Goal: Find specific page/section: Find specific page/section

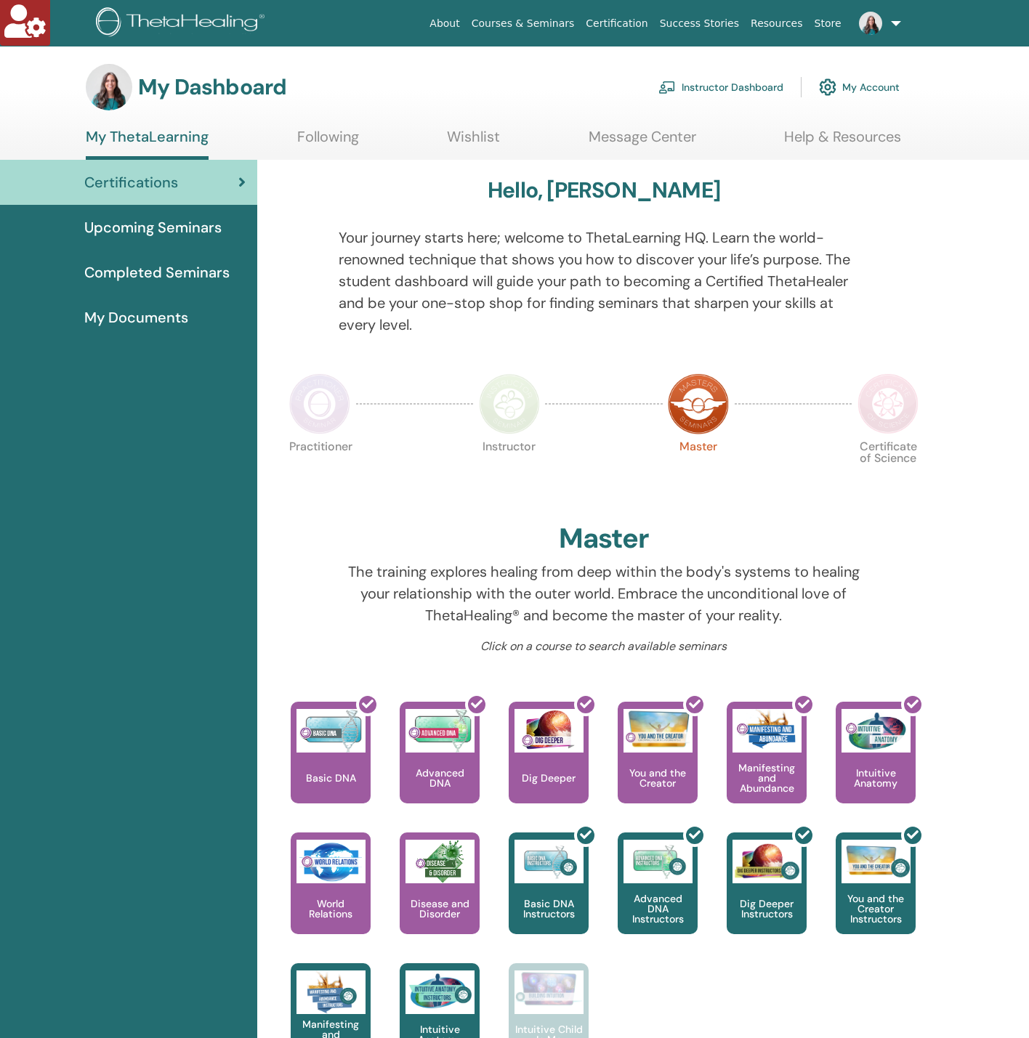
click at [715, 80] on link "Instructor Dashboard" at bounding box center [720, 87] width 125 height 32
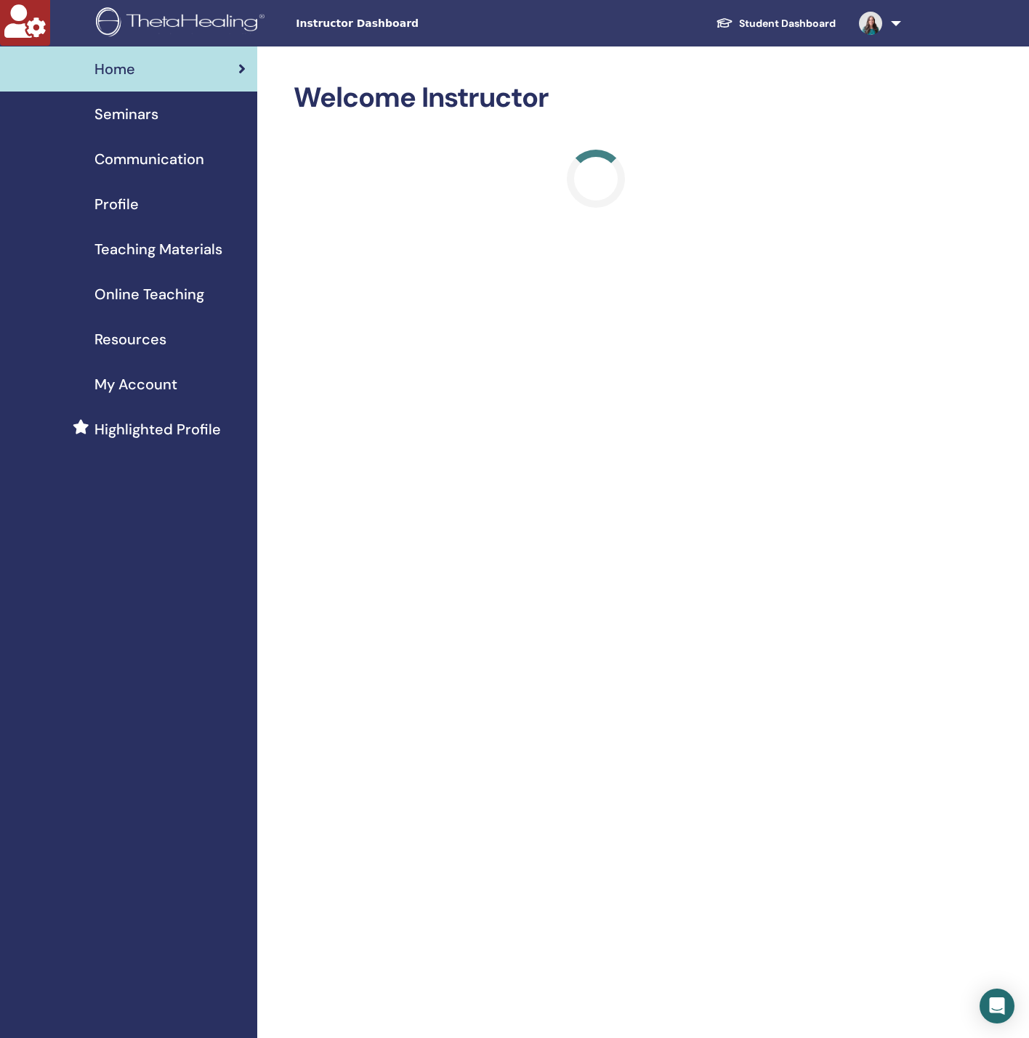
click at [132, 284] on span "Online Teaching" at bounding box center [149, 294] width 110 height 22
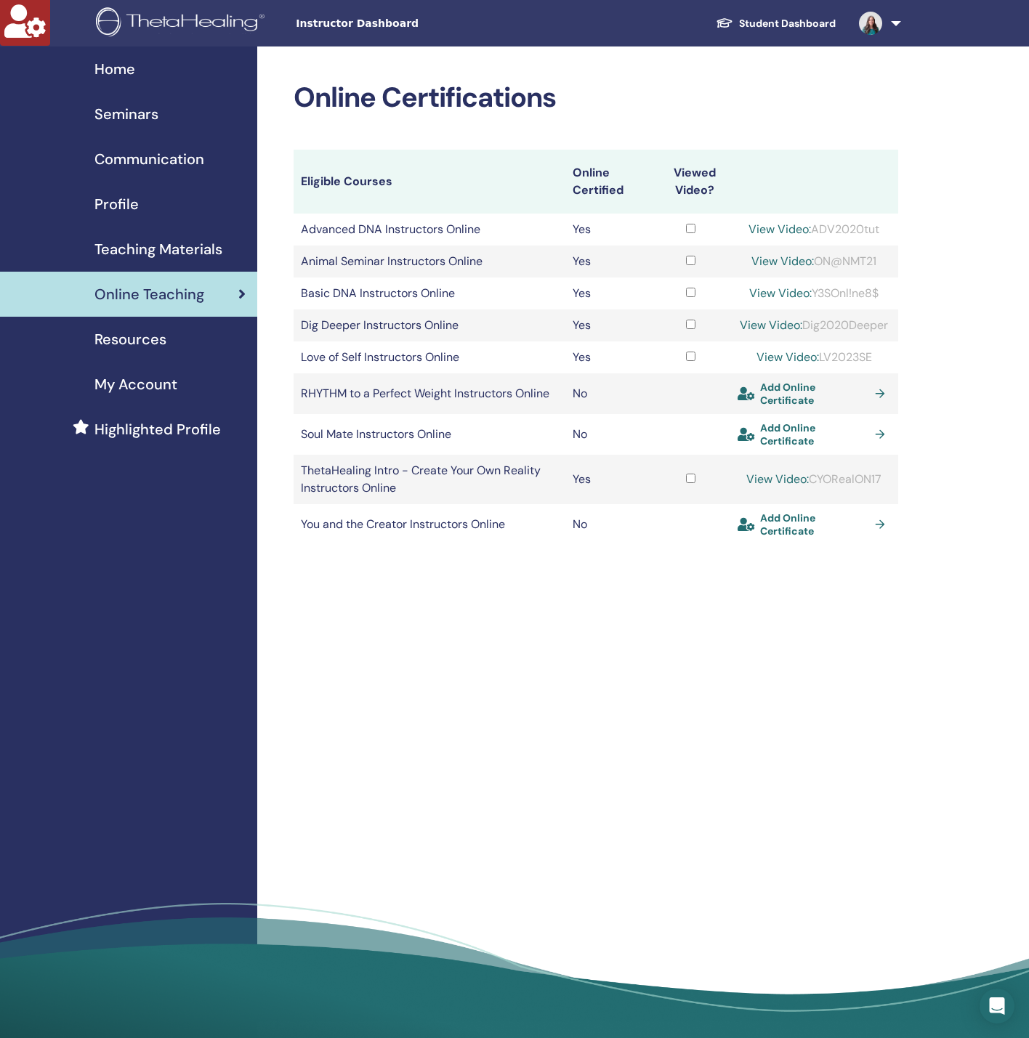
click at [166, 246] on span "Teaching Materials" at bounding box center [158, 249] width 128 height 22
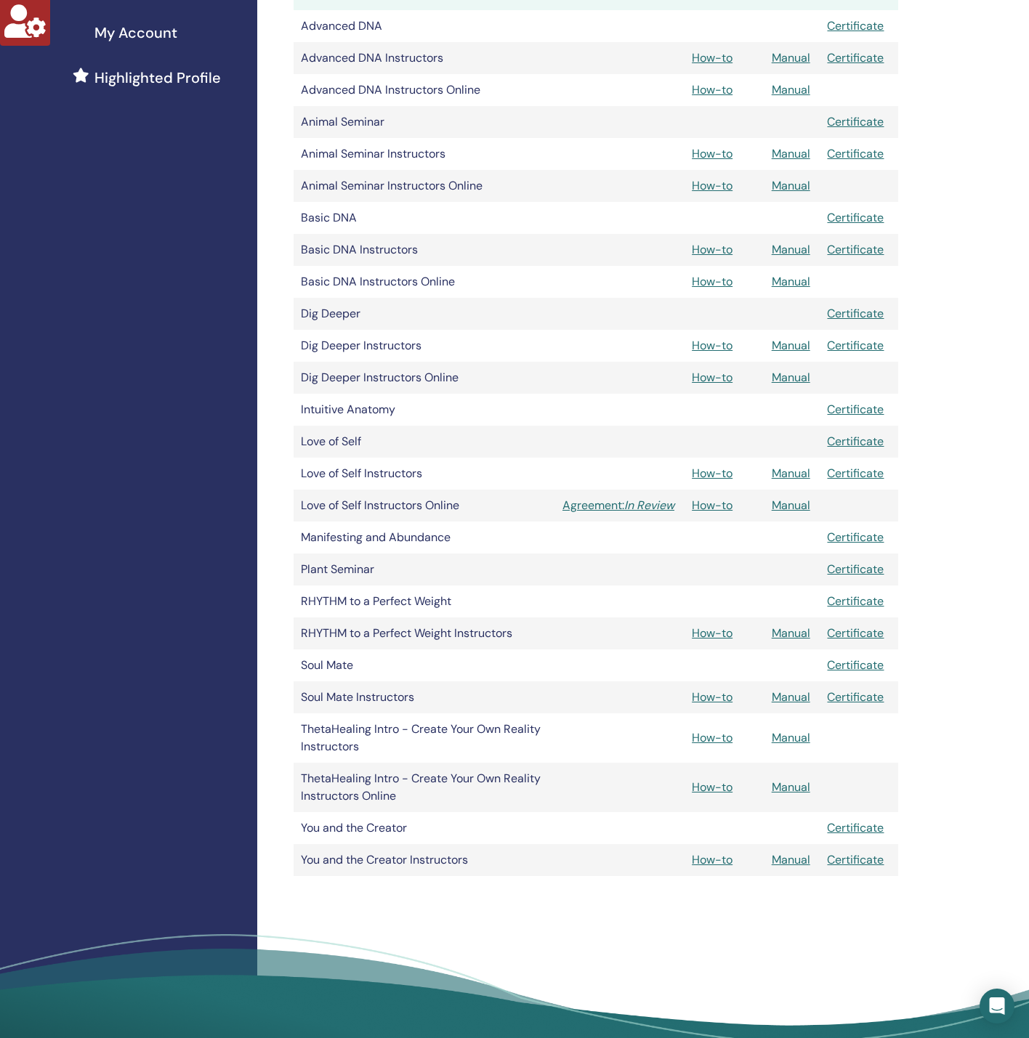
scroll to position [327, 0]
